Goal: Task Accomplishment & Management: Manage account settings

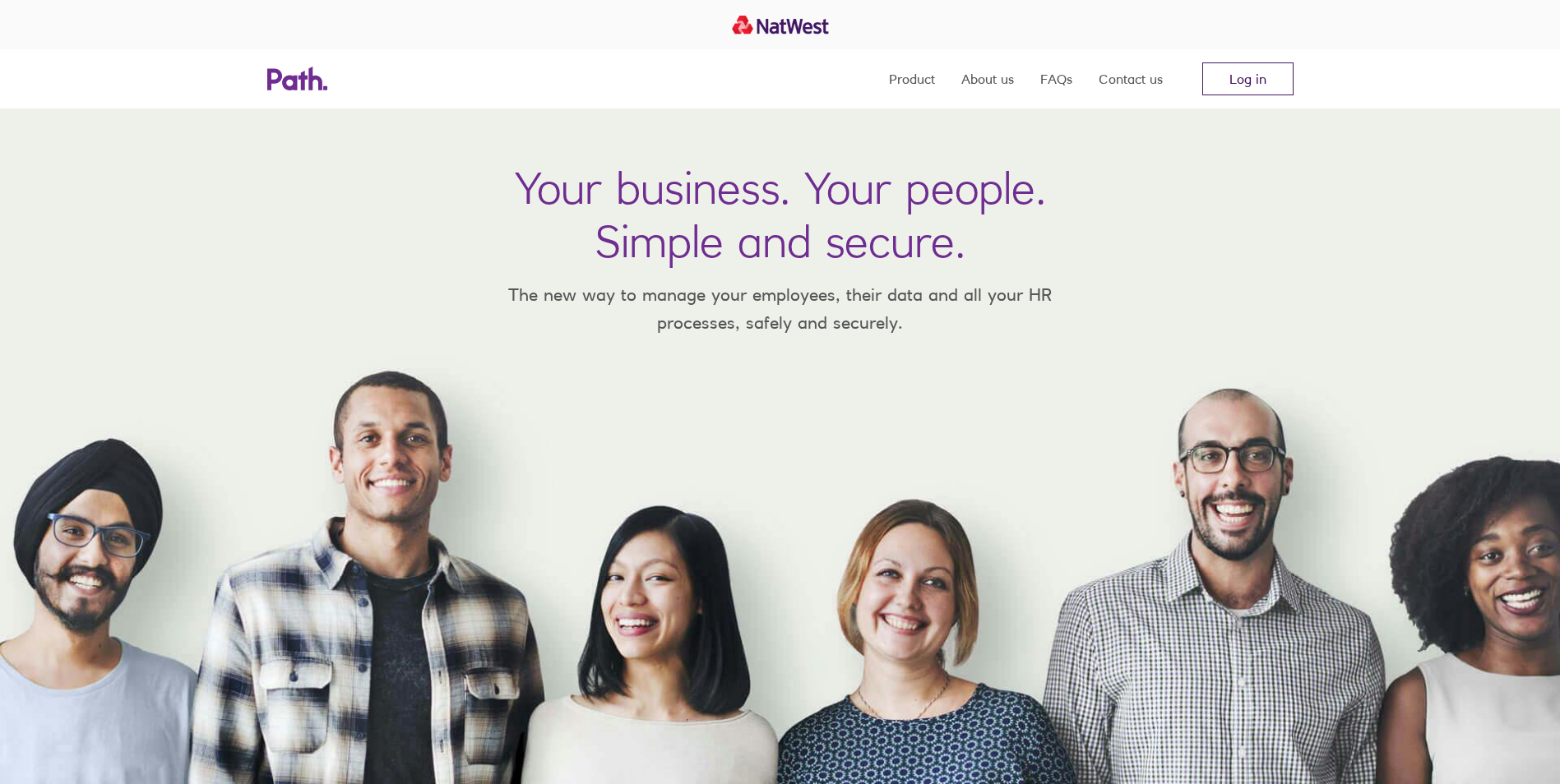
click at [1267, 77] on link "Log in" at bounding box center [1248, 78] width 92 height 33
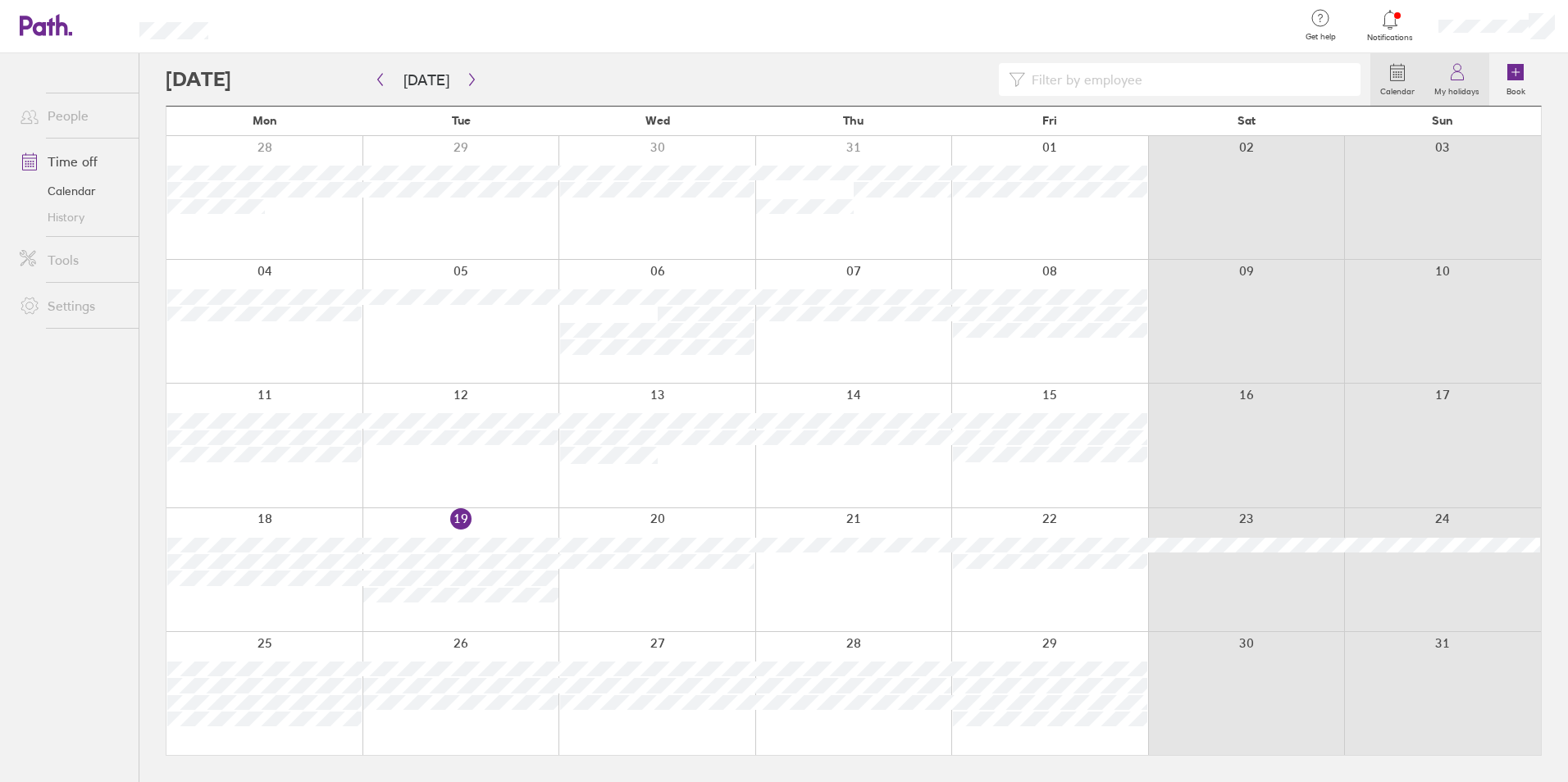
click at [1476, 79] on link "My holidays" at bounding box center [1457, 79] width 65 height 52
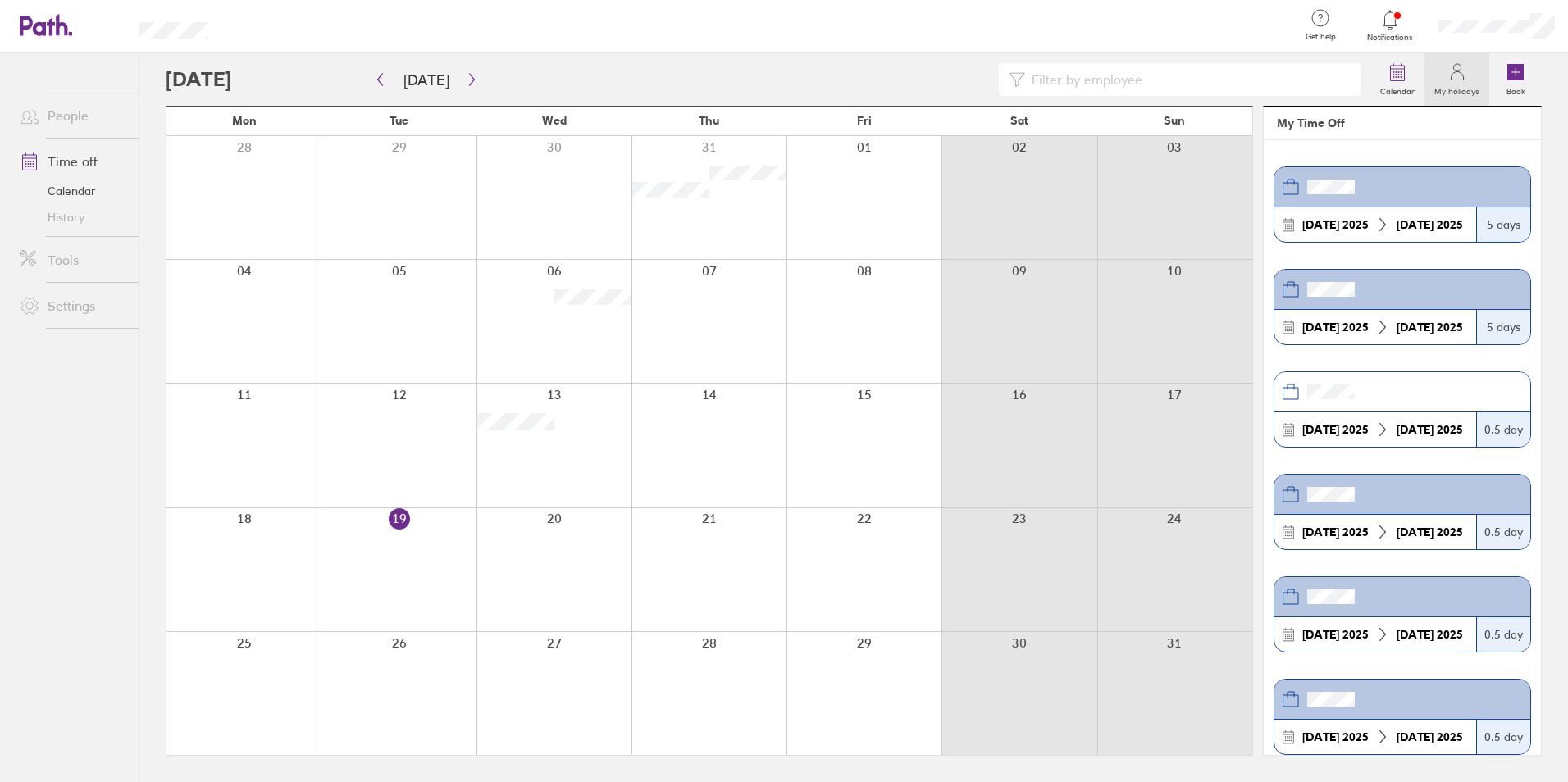
click at [1496, 13] on div at bounding box center [1497, 26] width 144 height 52
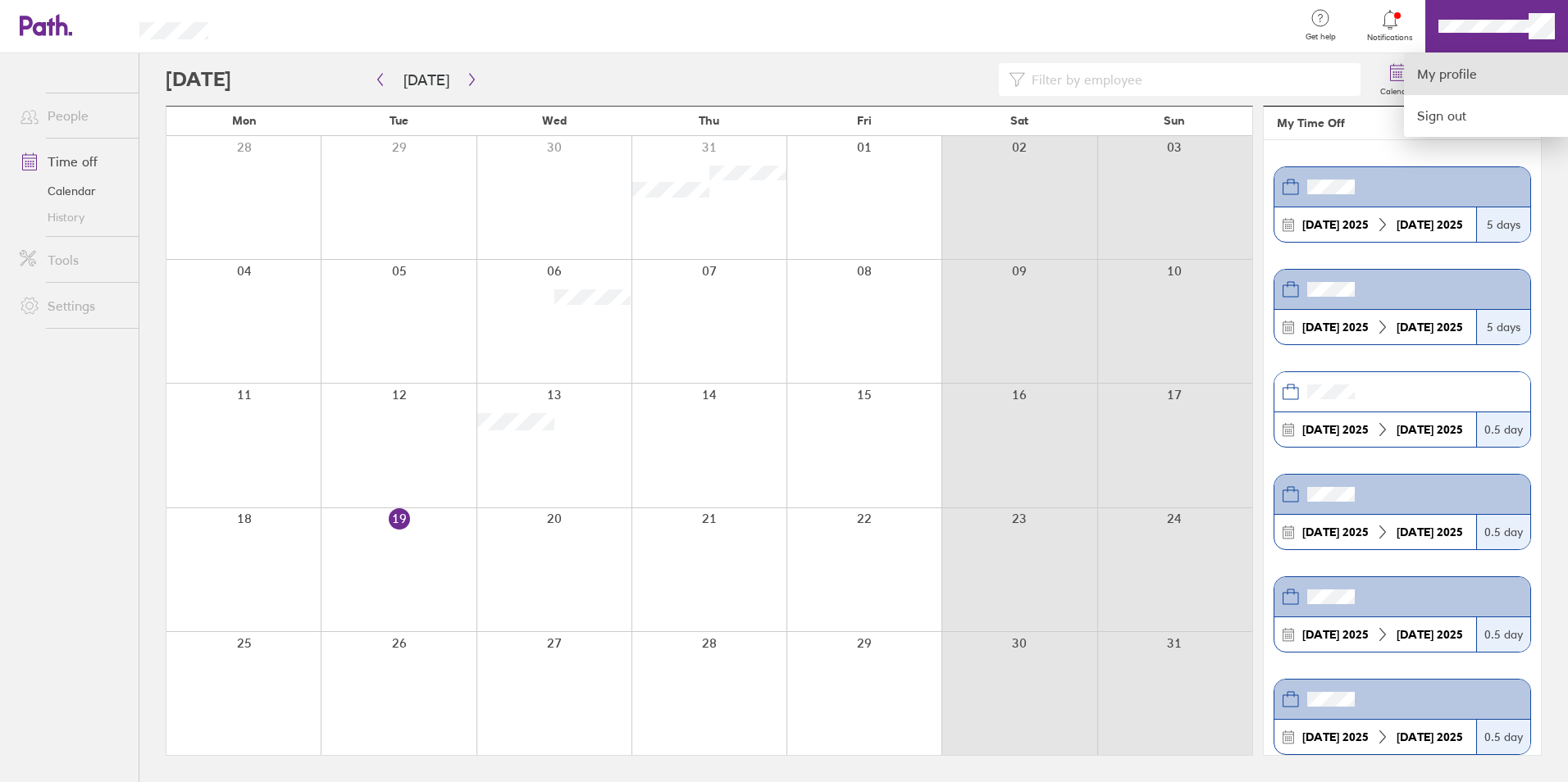
click at [1467, 79] on link "My profile" at bounding box center [1485, 74] width 164 height 42
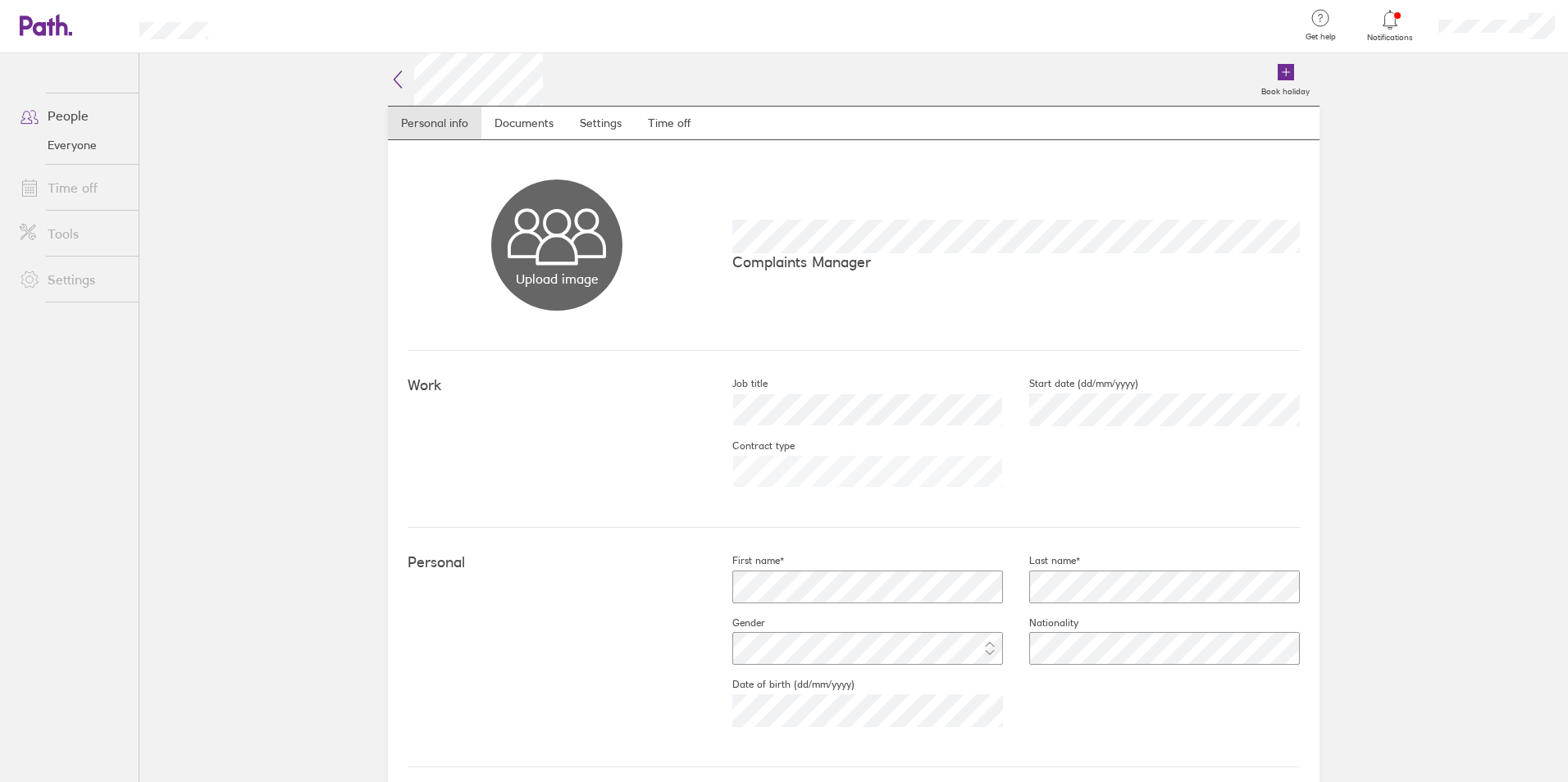
click at [707, 116] on nav "Personal info Documents Settings Time off" at bounding box center [853, 123] width 932 height 34
click at [688, 119] on link "Time off" at bounding box center [669, 122] width 69 height 32
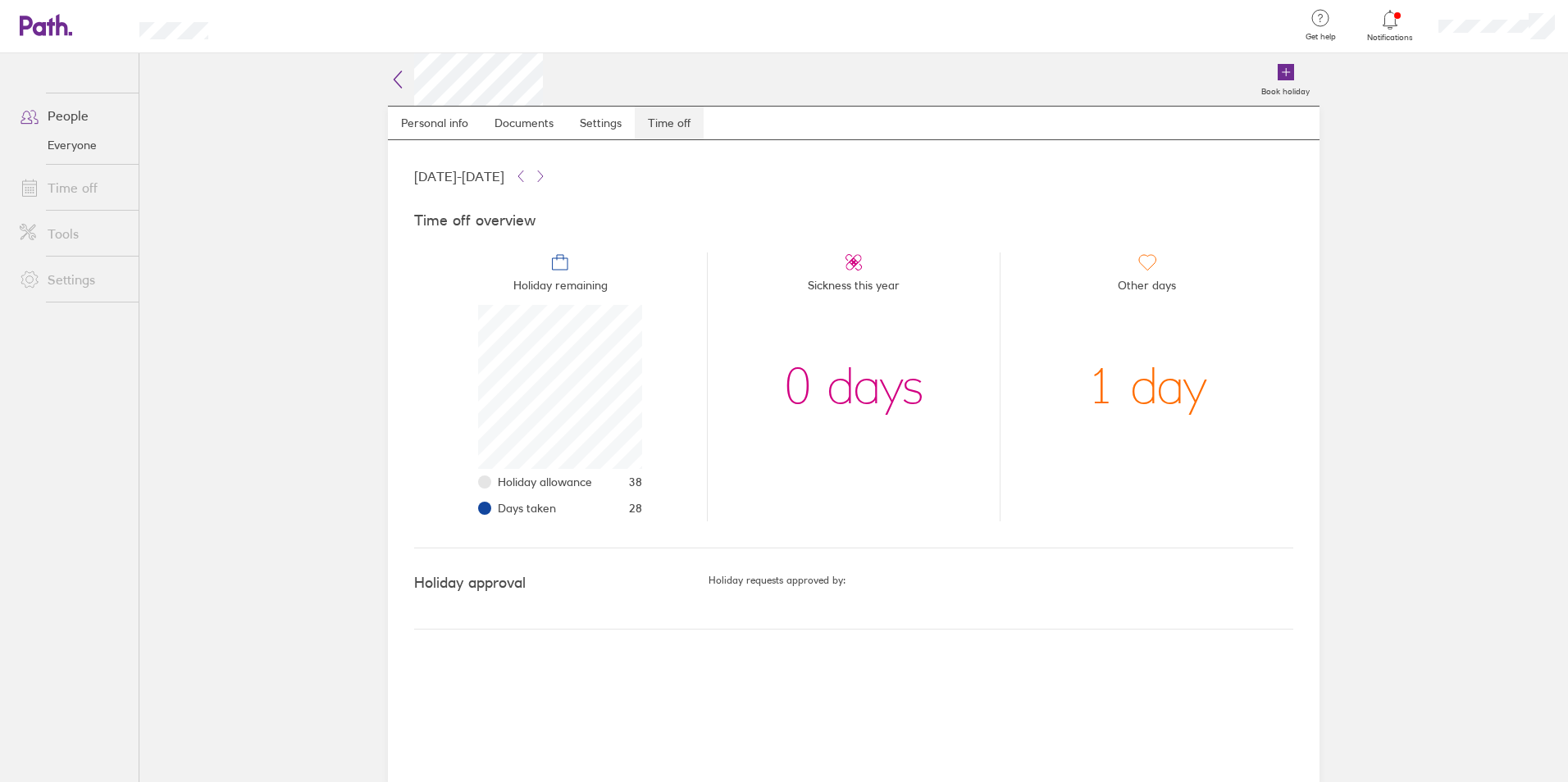
scroll to position [164, 164]
click at [47, 18] on icon at bounding box center [45, 25] width 52 height 23
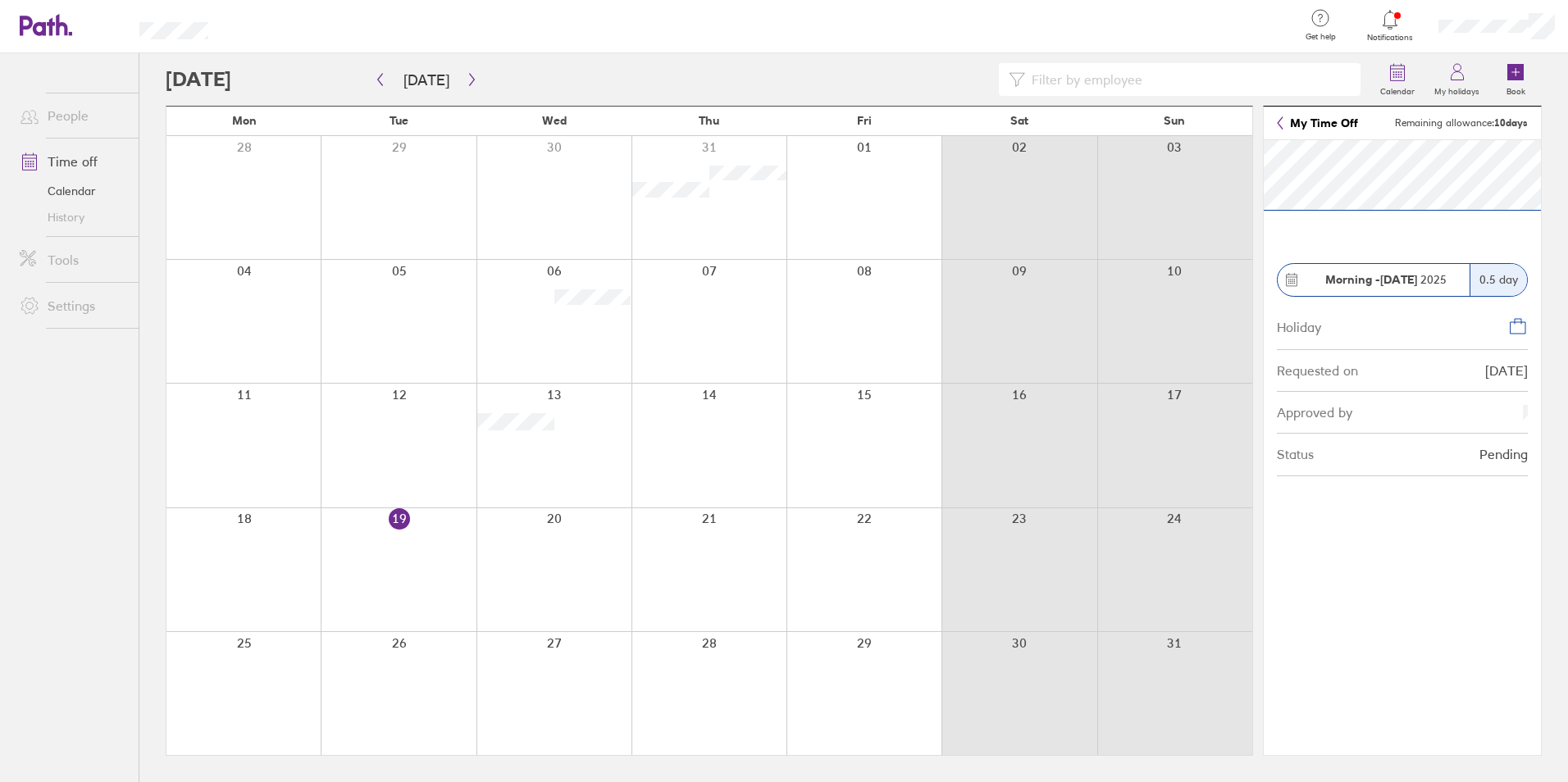
click at [1294, 125] on link "My Time Off" at bounding box center [1317, 122] width 82 height 13
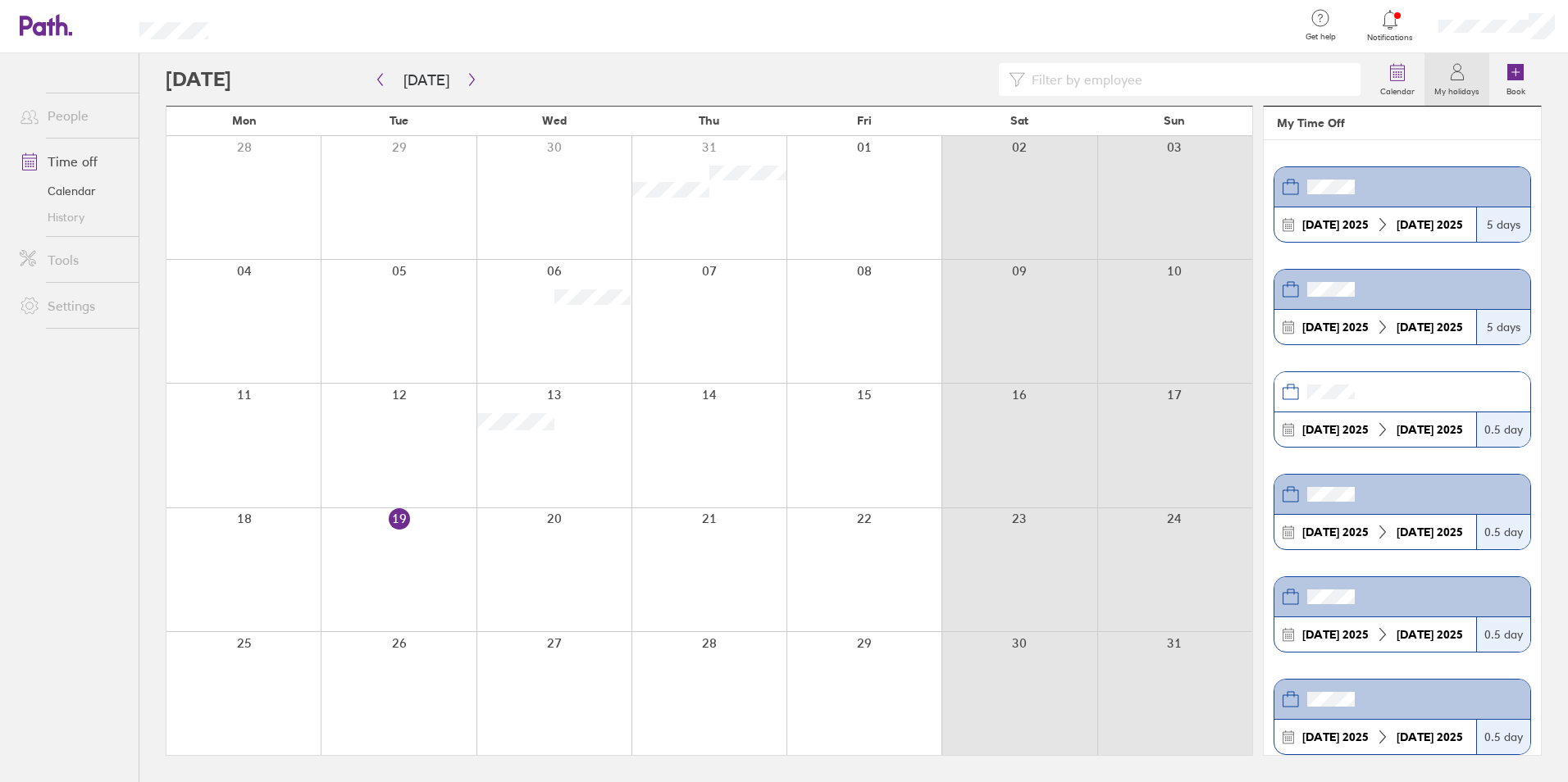
click at [54, 32] on icon at bounding box center [45, 25] width 52 height 23
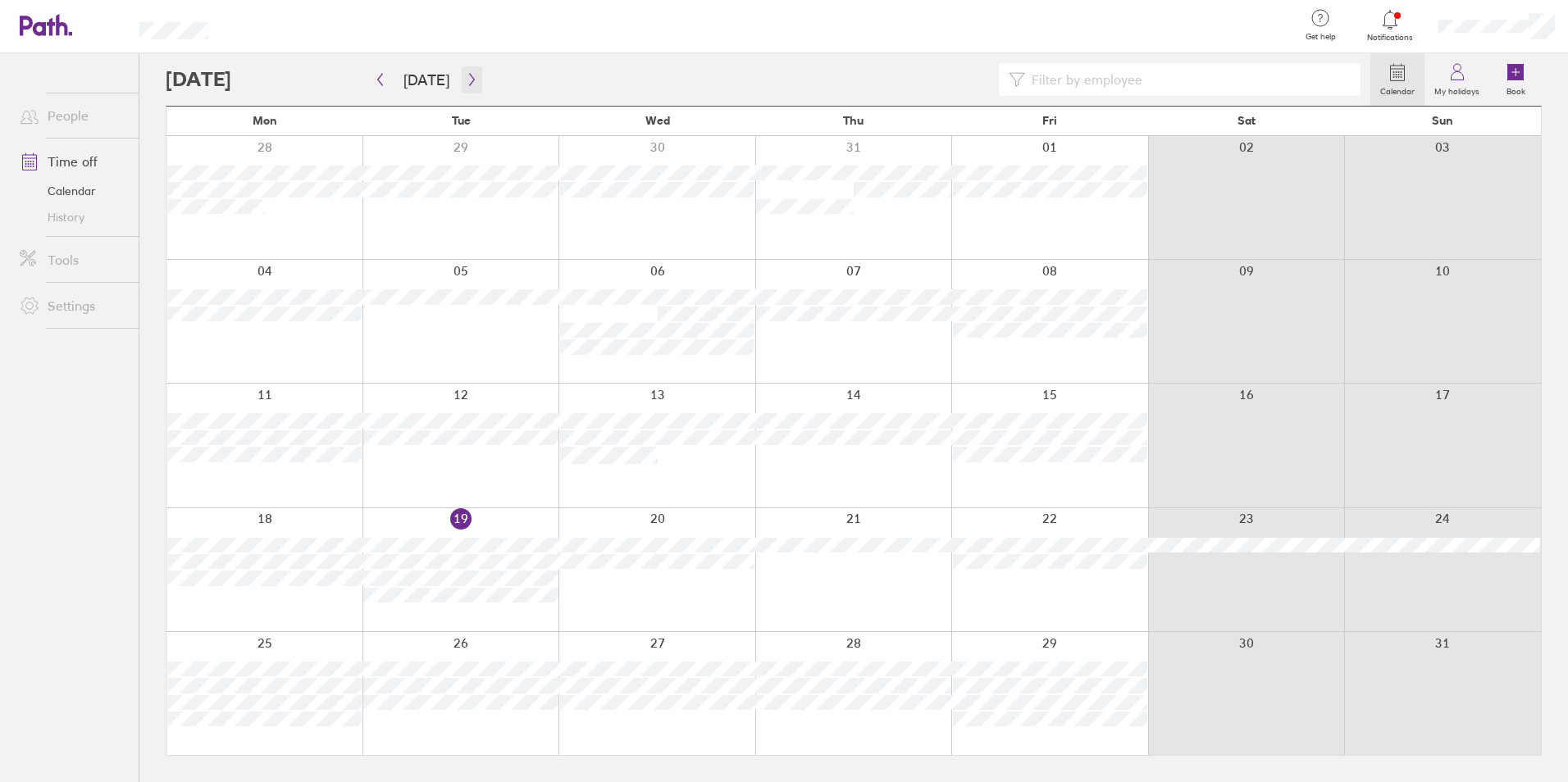
click at [470, 83] on icon "button" at bounding box center [471, 79] width 13 height 13
click at [371, 77] on button "button" at bounding box center [380, 81] width 21 height 28
click at [473, 77] on button "button" at bounding box center [471, 81] width 21 height 28
click at [466, 74] on icon "button" at bounding box center [471, 79] width 13 height 13
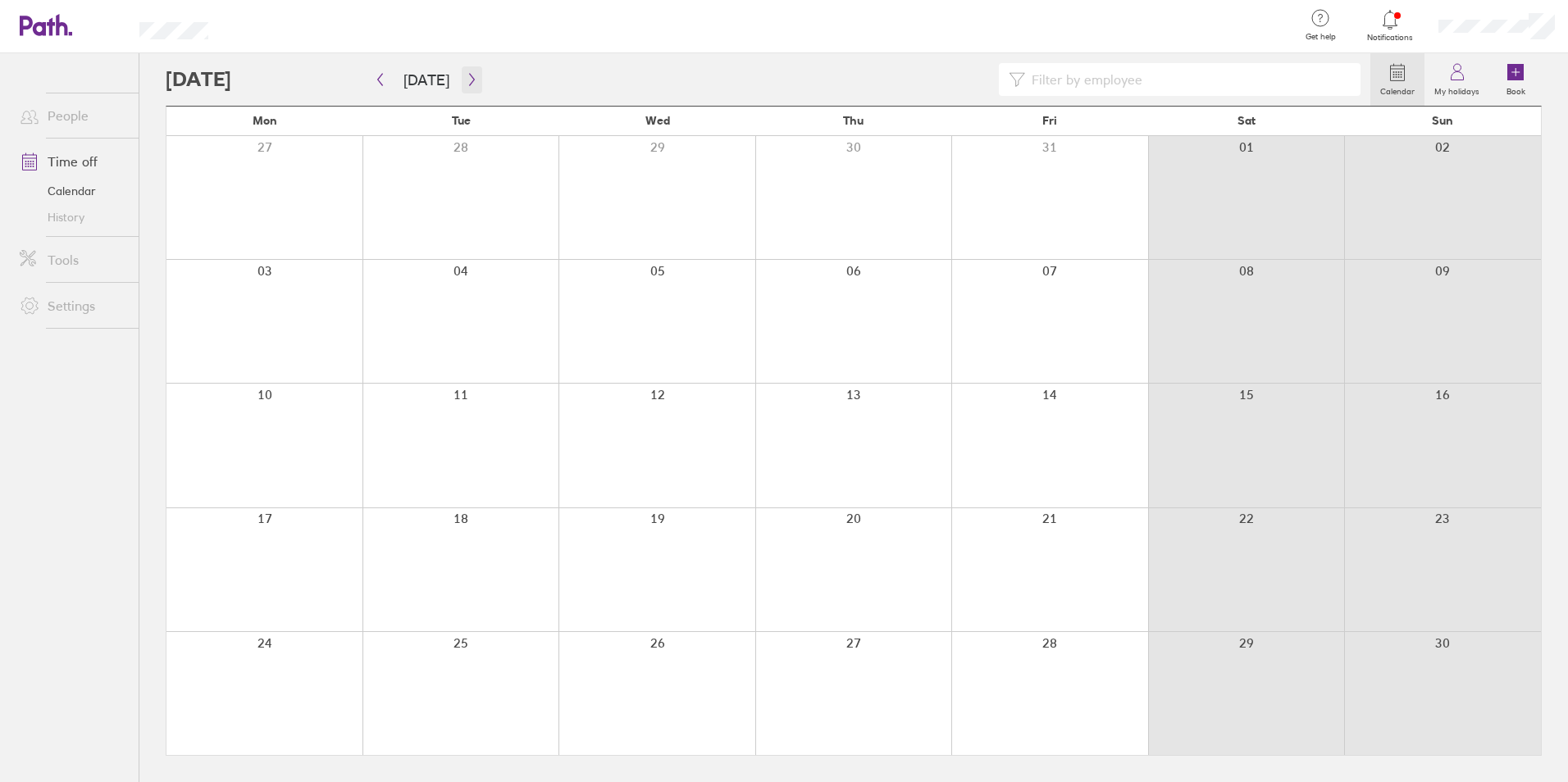
click at [466, 74] on icon "button" at bounding box center [471, 79] width 13 height 13
click at [461, 67] on button "button" at bounding box center [471, 81] width 21 height 28
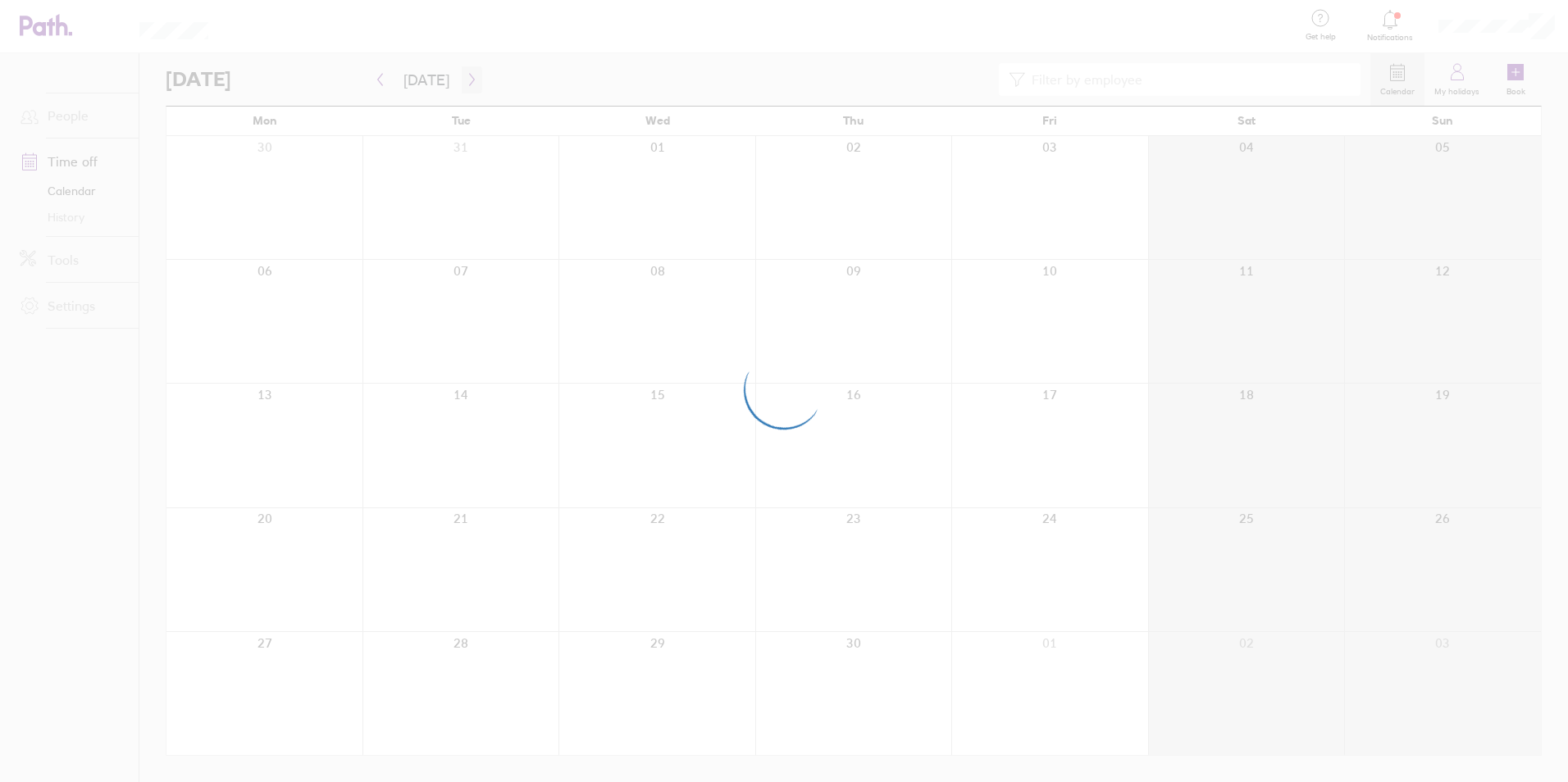
click at [461, 67] on button "button" at bounding box center [471, 81] width 21 height 28
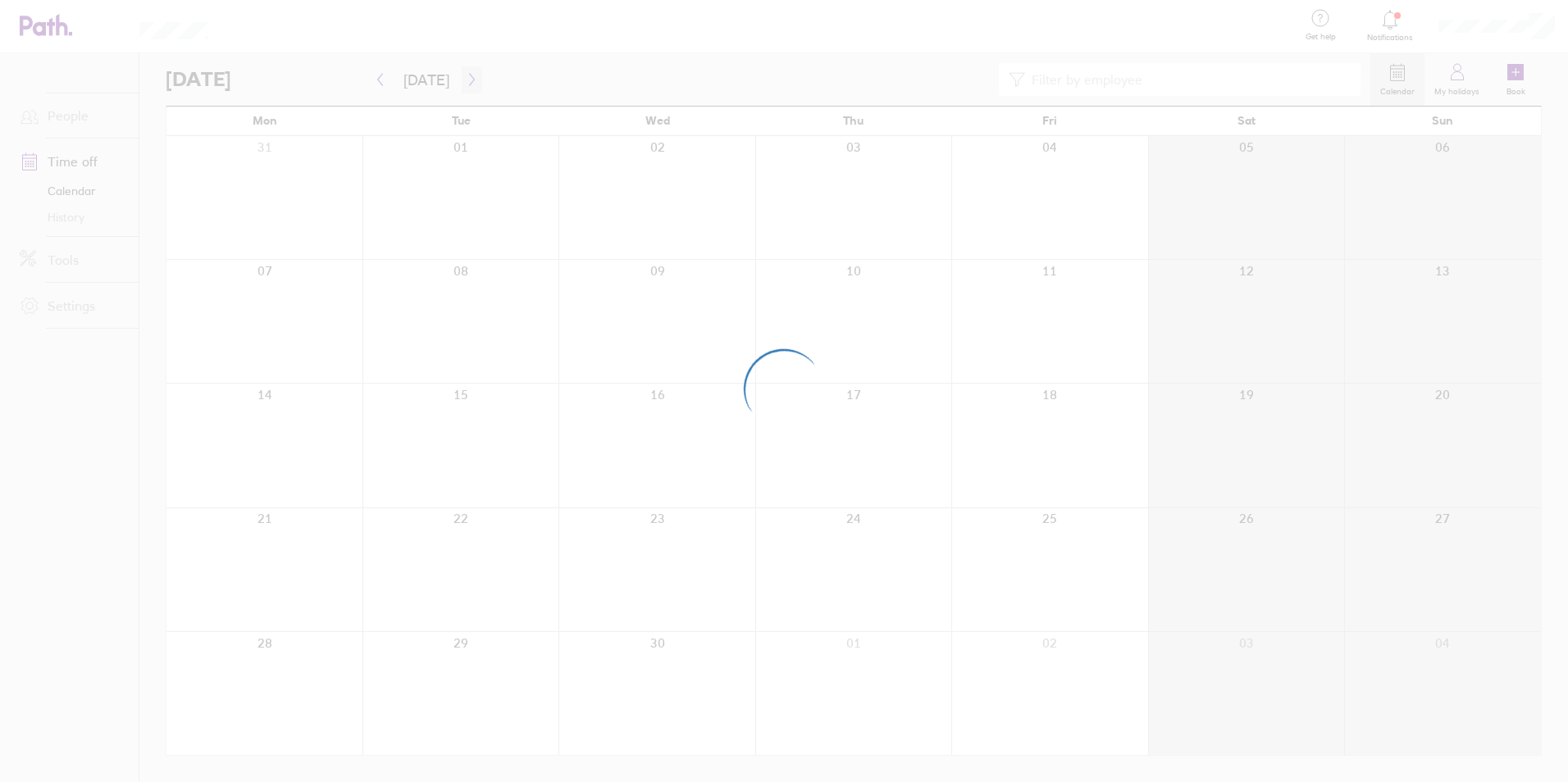
click at [461, 67] on button "button" at bounding box center [471, 81] width 21 height 28
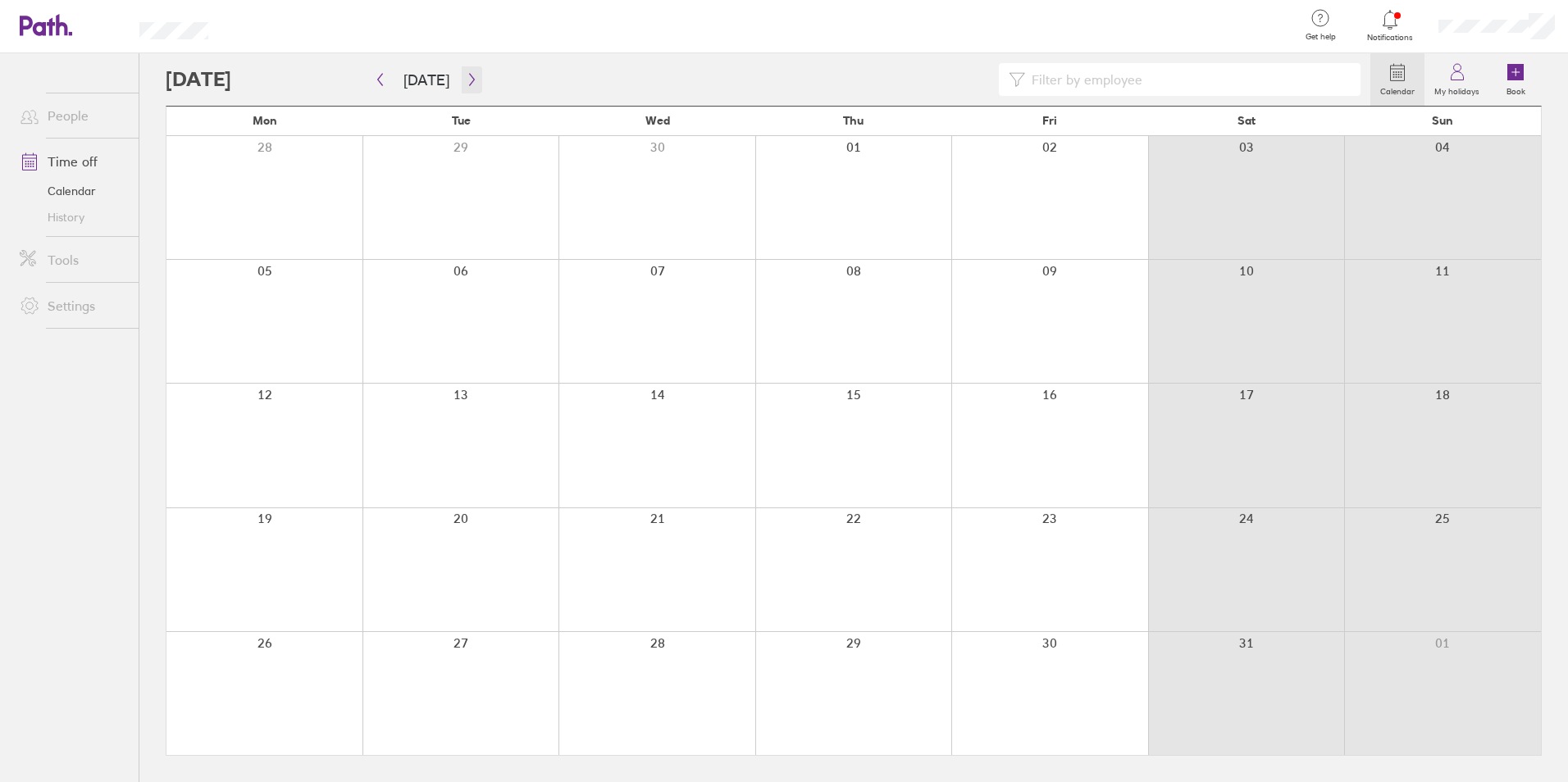
click at [461, 67] on button "button" at bounding box center [471, 81] width 21 height 28
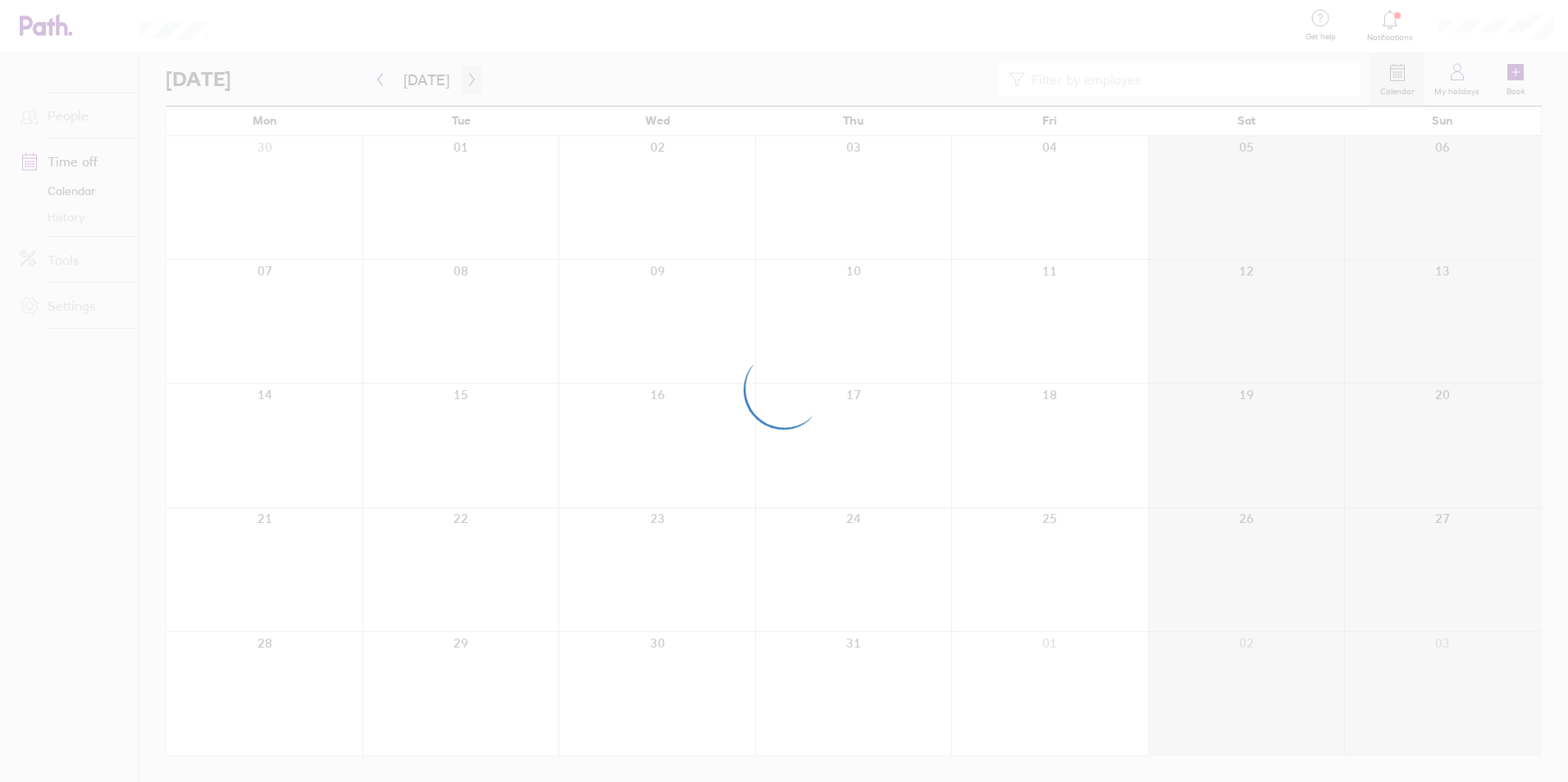
click at [461, 67] on button "button" at bounding box center [471, 81] width 21 height 28
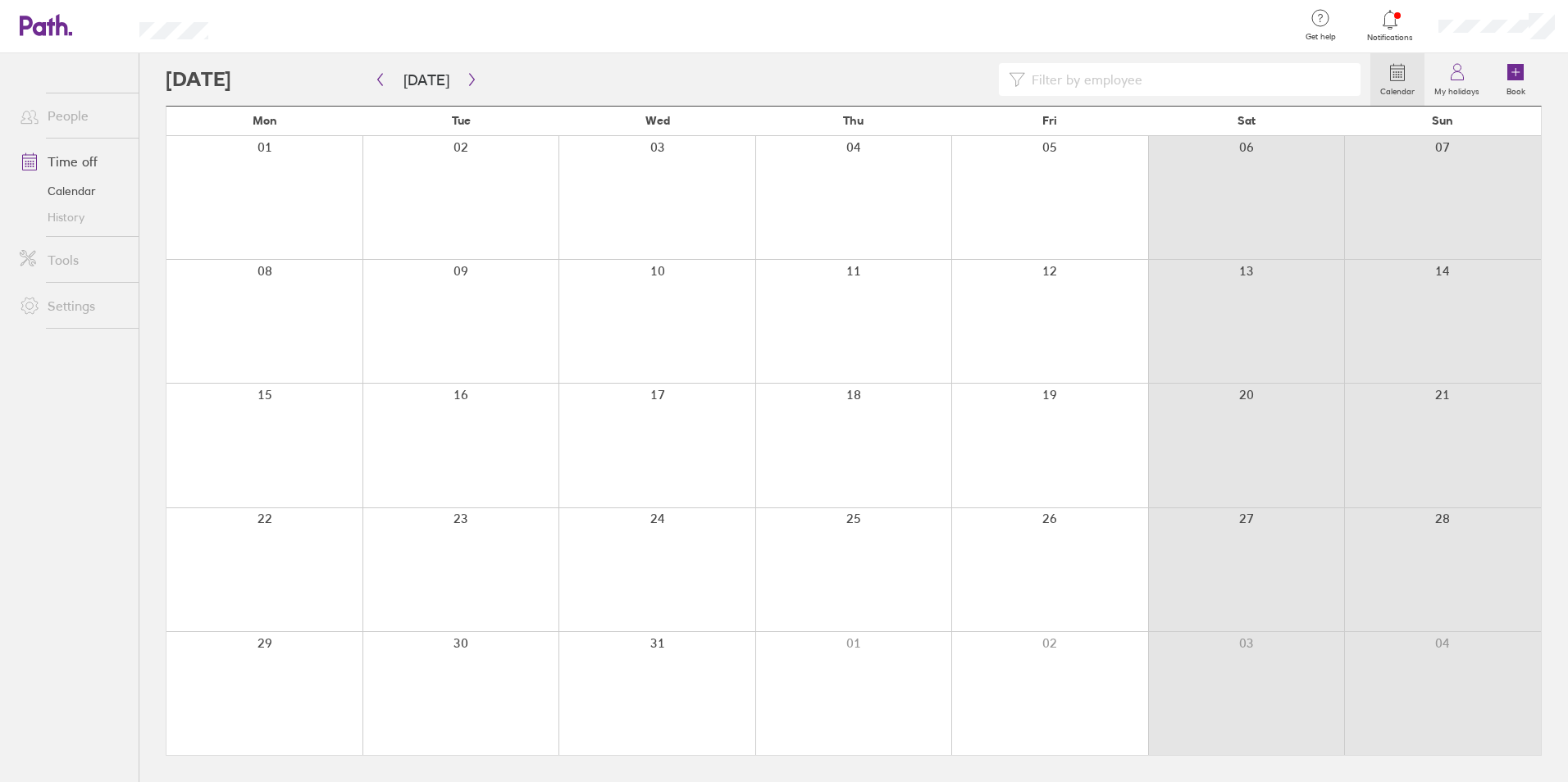
click at [1388, 28] on icon at bounding box center [1389, 19] width 14 height 19
